Goal: Task Accomplishment & Management: Use online tool/utility

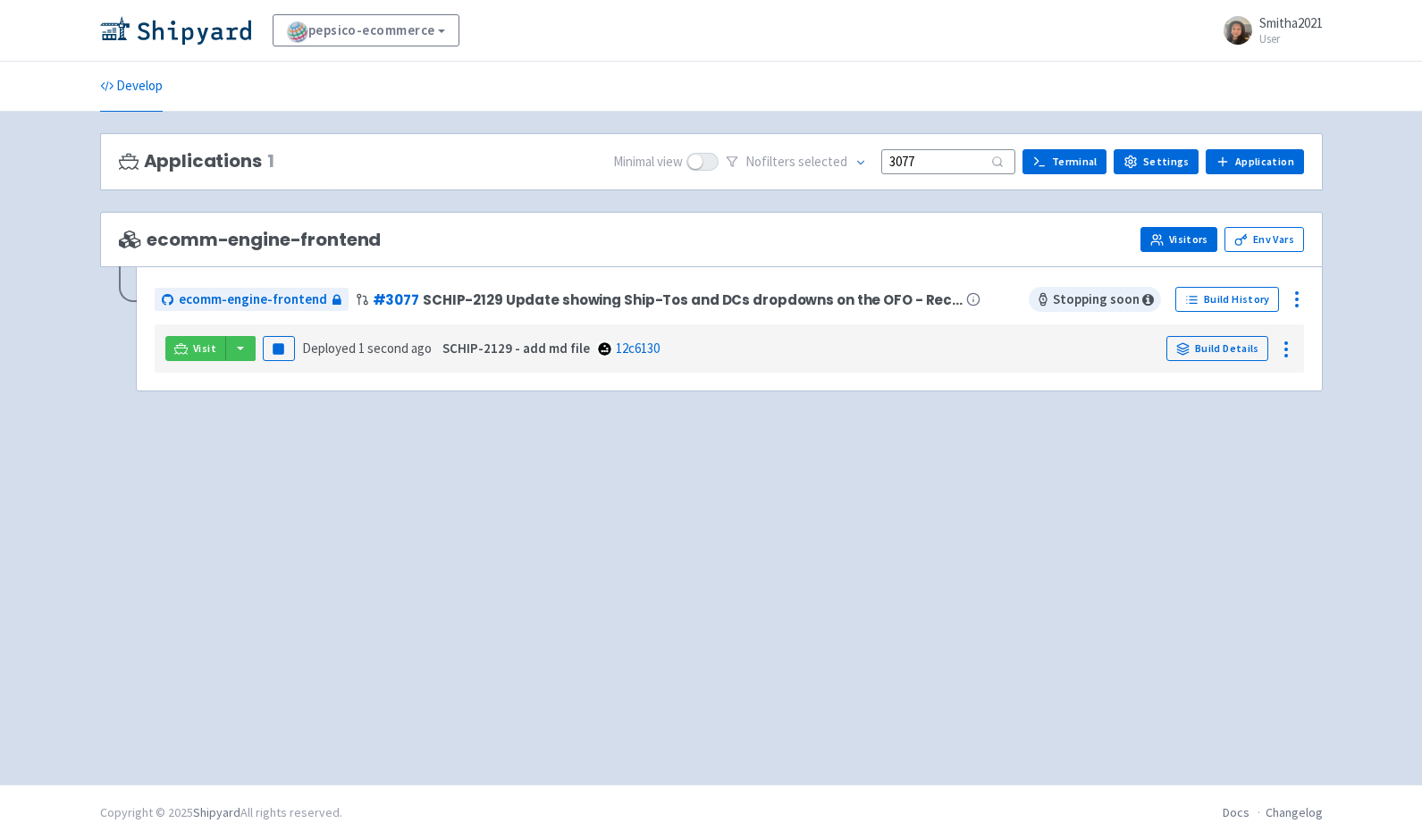
click at [1178, 243] on link "Visitors" at bounding box center [1178, 239] width 77 height 25
drag, startPoint x: 940, startPoint y: 163, endPoint x: 894, endPoint y: 162, distance: 46.0
click at [894, 162] on input "3077" at bounding box center [948, 161] width 134 height 25
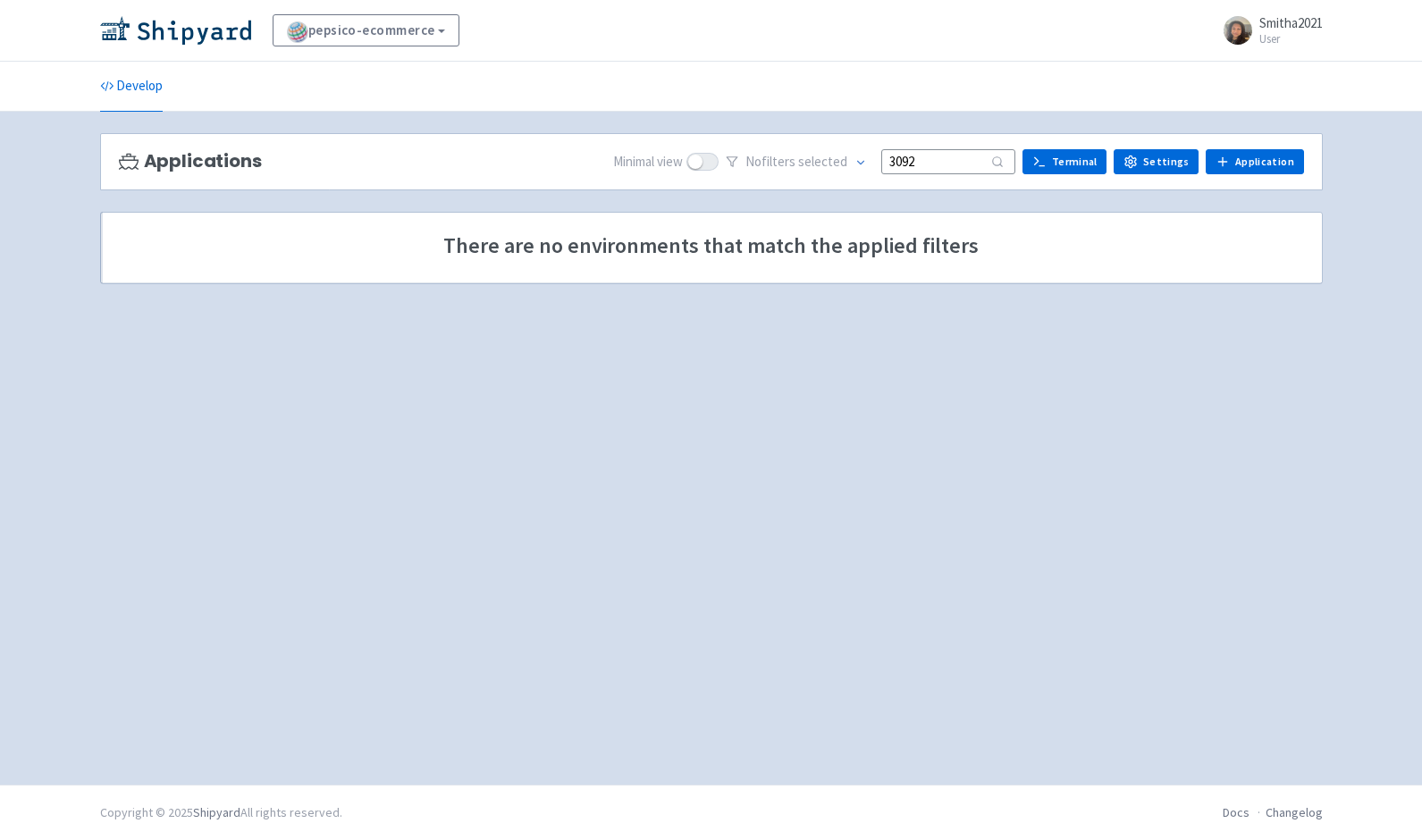
type input "3092"
click at [869, 89] on ul "Develop" at bounding box center [711, 86] width 1244 height 49
click at [450, 32] on link "pepsico-ecommerce" at bounding box center [366, 30] width 188 height 32
click at [528, 44] on div "pepsico-ecommerce View Organizations Smitha2021 User Profile Sign out" at bounding box center [711, 30] width 1223 height 32
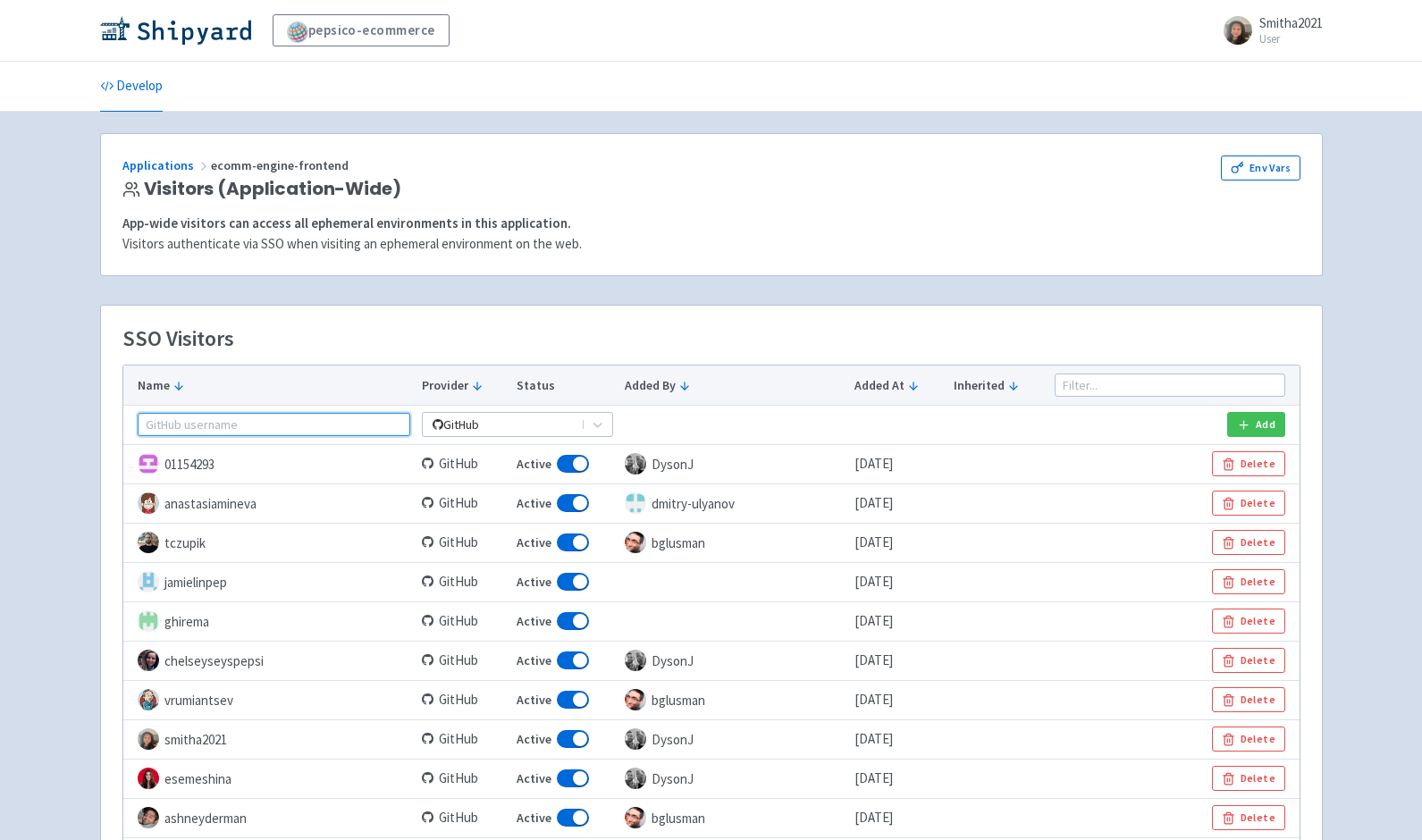
click at [212, 420] on input "text" at bounding box center [274, 424] width 273 height 24
click at [193, 423] on input "text" at bounding box center [274, 424] width 273 height 24
paste input "eduardokezada"
type input "eduardokezada"
click at [1246, 423] on icon "button" at bounding box center [1244, 425] width 14 height 14
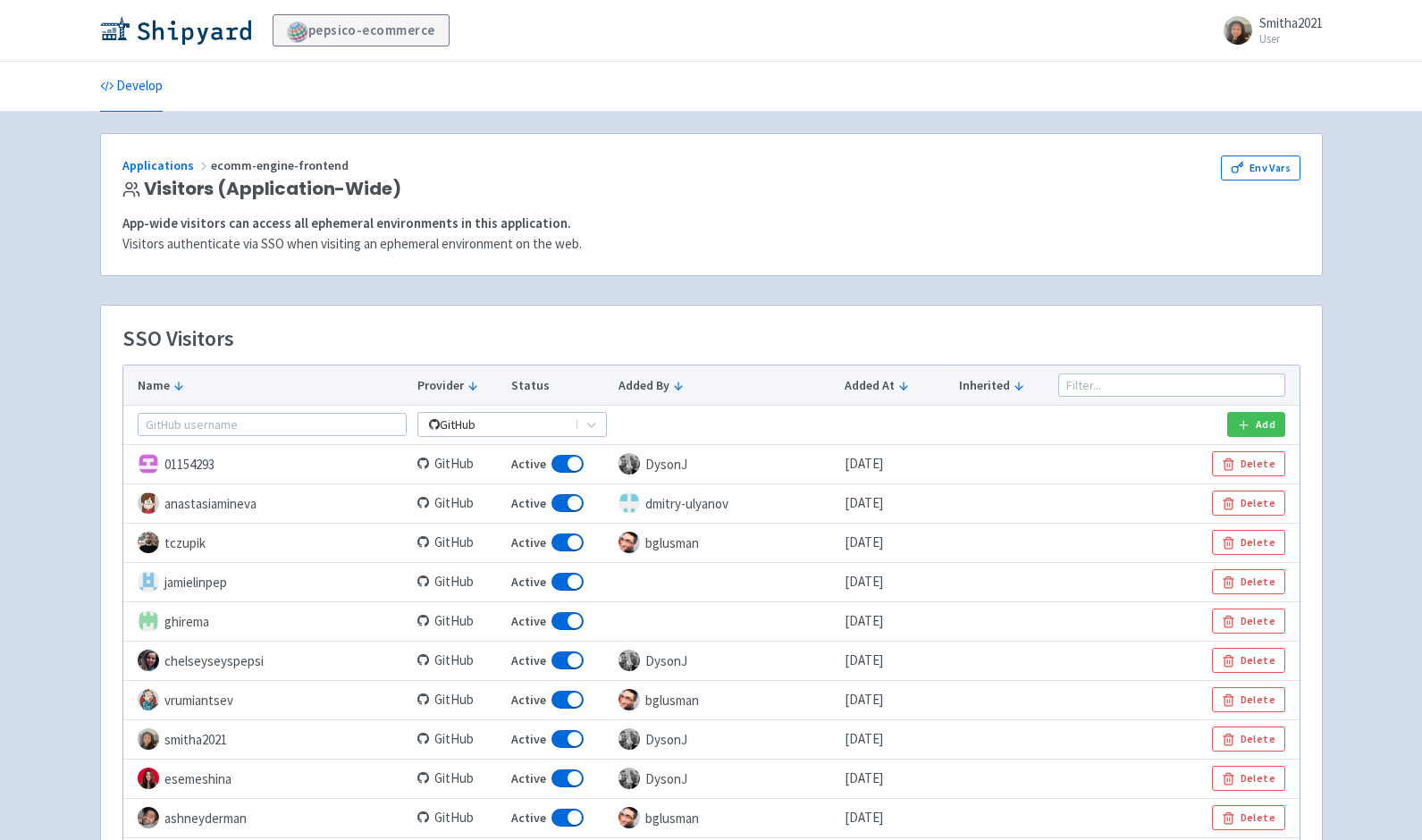
click at [403, 36] on link "pepsico-ecommerce" at bounding box center [361, 30] width 177 height 32
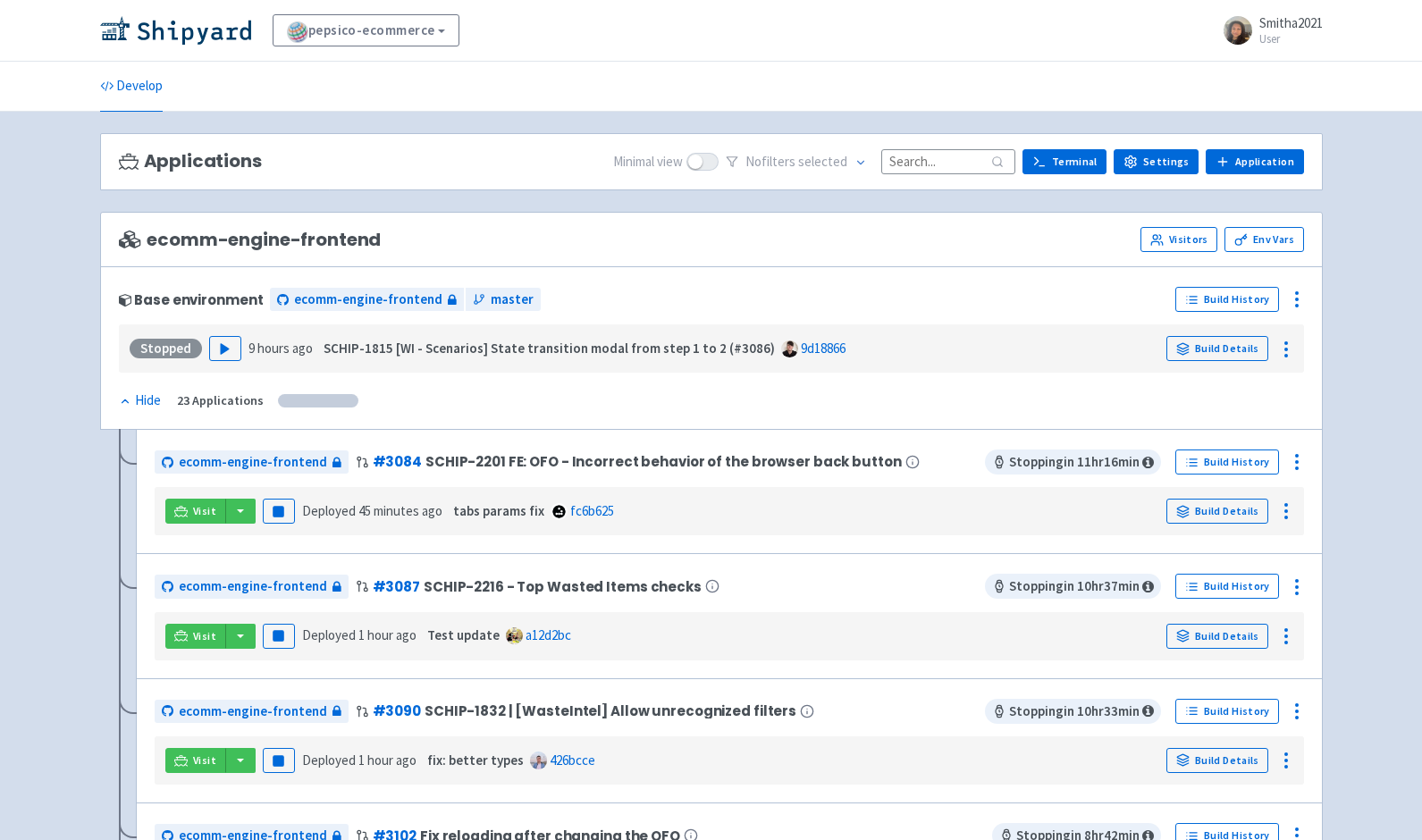
click at [959, 156] on input at bounding box center [948, 161] width 134 height 25
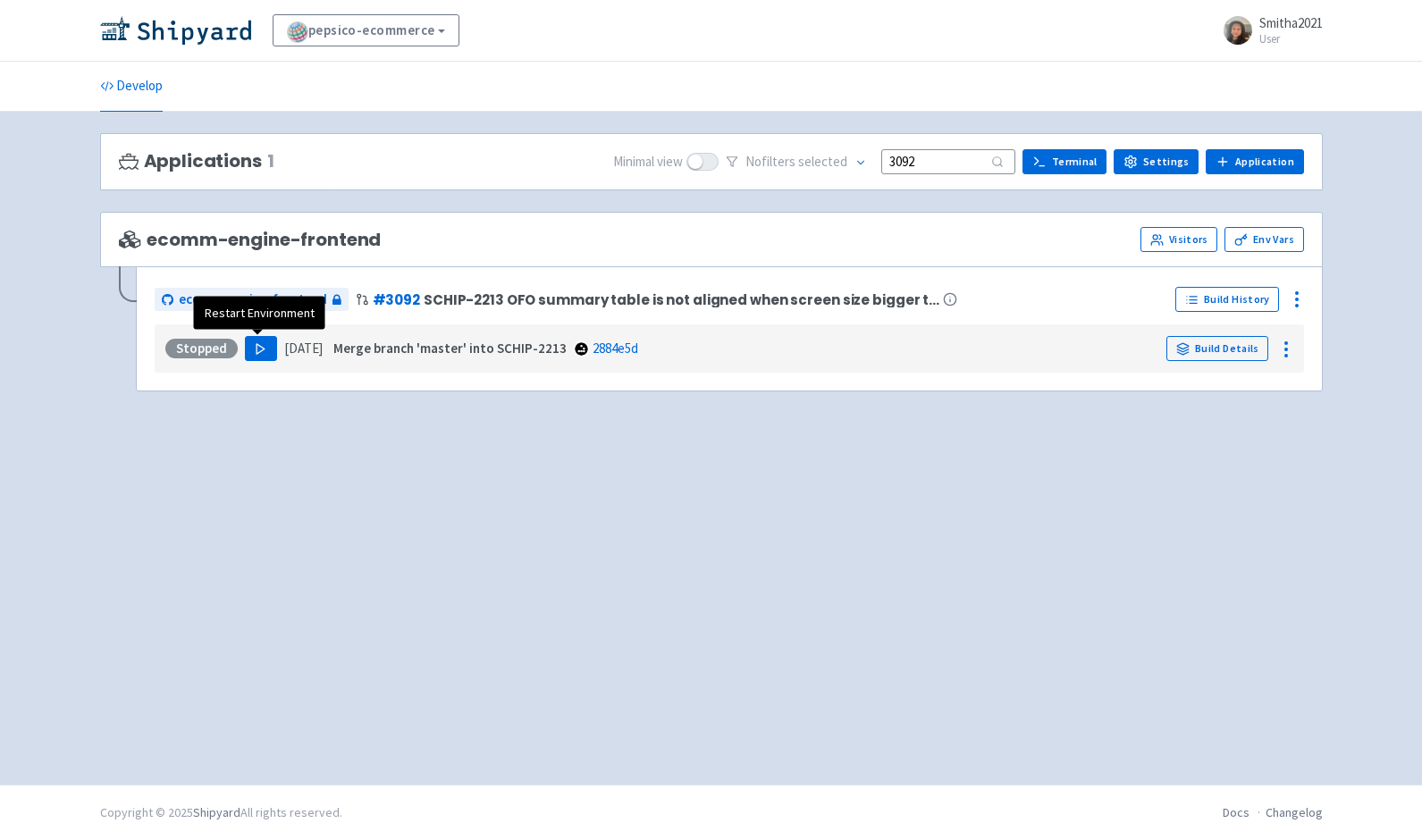
type input "3092"
click at [266, 350] on button "Play" at bounding box center [260, 348] width 32 height 25
